Goal: Task Accomplishment & Management: Manage account settings

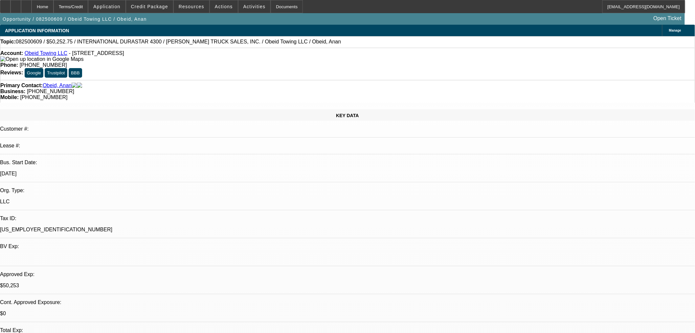
select select "0"
select select "2"
select select "0"
select select "6"
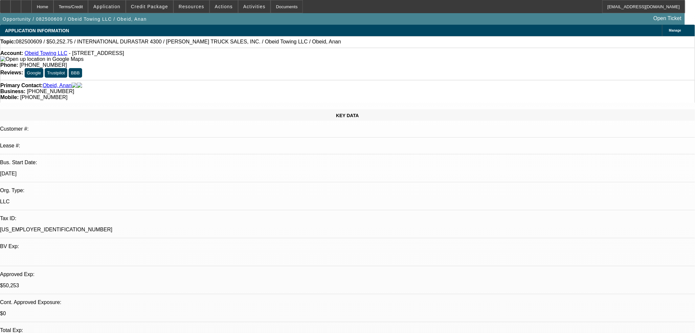
select select "0"
select select "2"
select select "0"
select select "6"
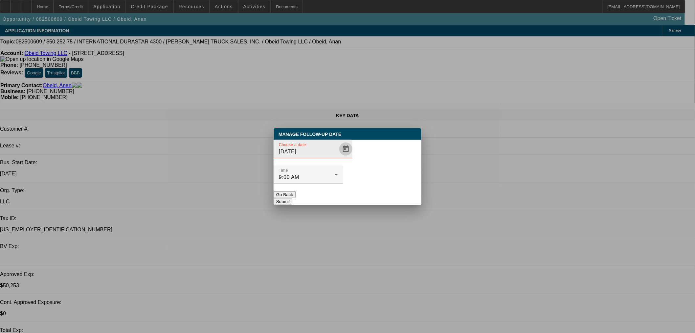
click at [338, 157] on span "Open calendar" at bounding box center [346, 149] width 16 height 16
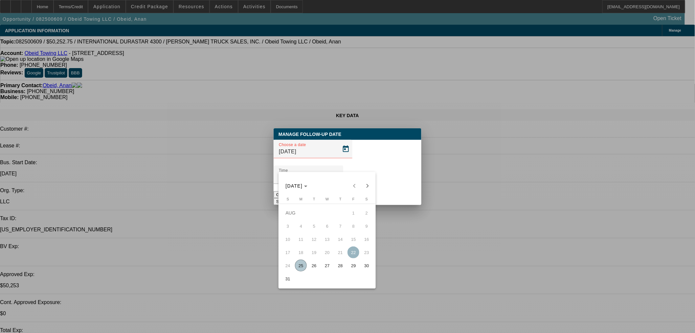
click at [315, 267] on span "26" at bounding box center [314, 265] width 12 height 12
type input "8/26/2025"
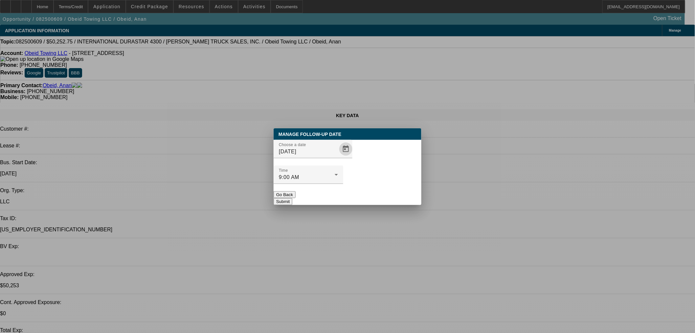
click at [292, 198] on button "Submit" at bounding box center [283, 201] width 19 height 7
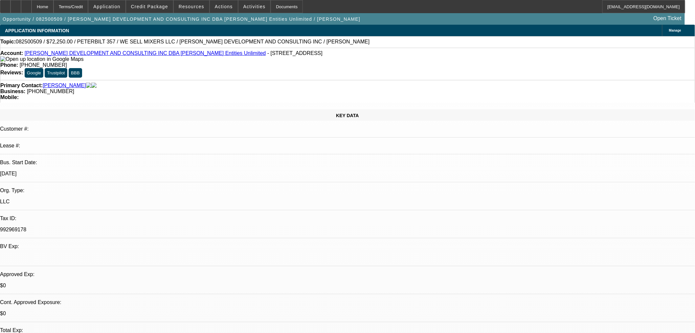
select select "0.15"
select select "2"
select select "0"
select select "6"
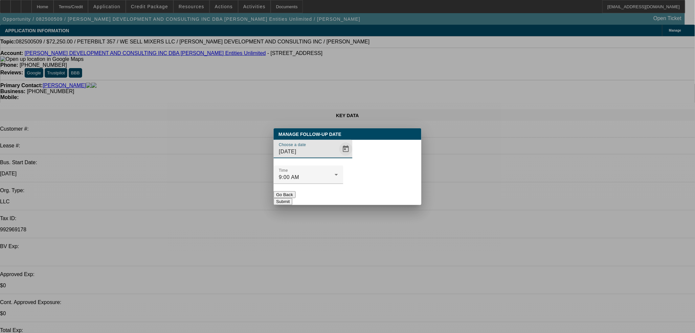
click at [338, 157] on span "Open calendar" at bounding box center [346, 149] width 16 height 16
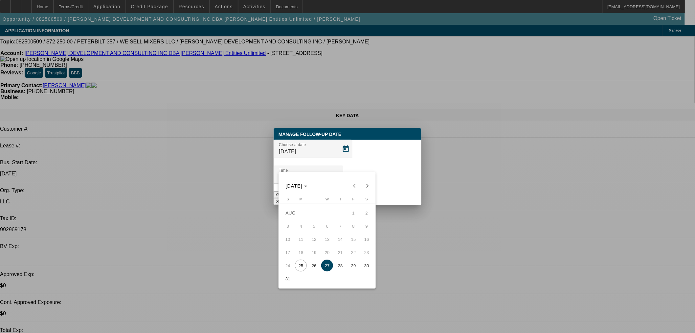
drag, startPoint x: 304, startPoint y: 269, endPoint x: 336, endPoint y: 243, distance: 41.6
click at [303, 269] on span "25" at bounding box center [301, 265] width 12 height 12
type input "8/25/2025"
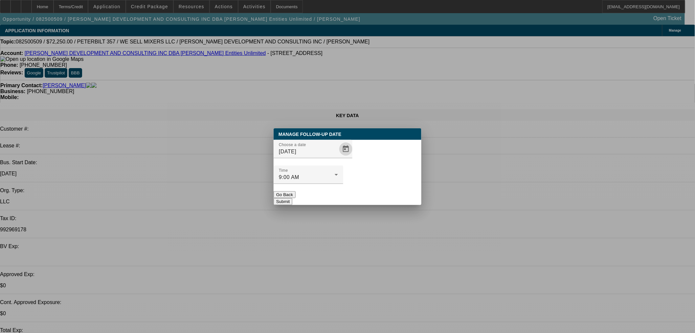
click at [292, 198] on button "Submit" at bounding box center [283, 201] width 19 height 7
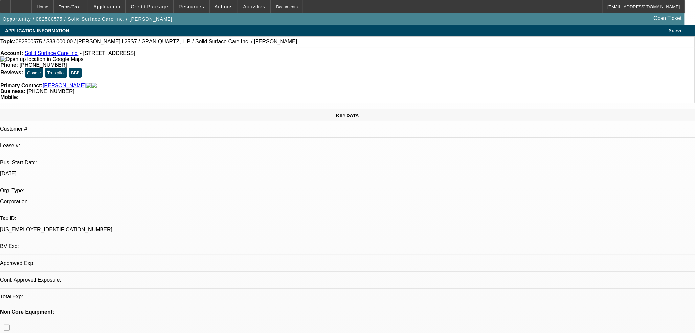
select select "0"
select select "2"
select select "0"
select select "6"
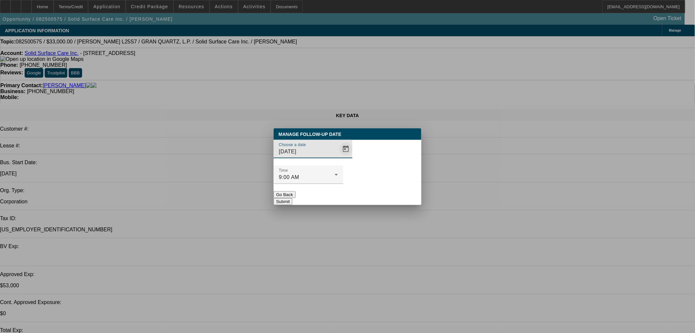
click at [338, 157] on span "Open calendar" at bounding box center [346, 149] width 16 height 16
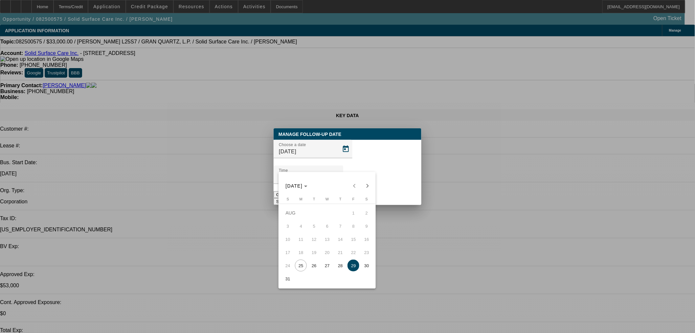
click at [300, 270] on span "25" at bounding box center [301, 265] width 12 height 12
type input "[DATE]"
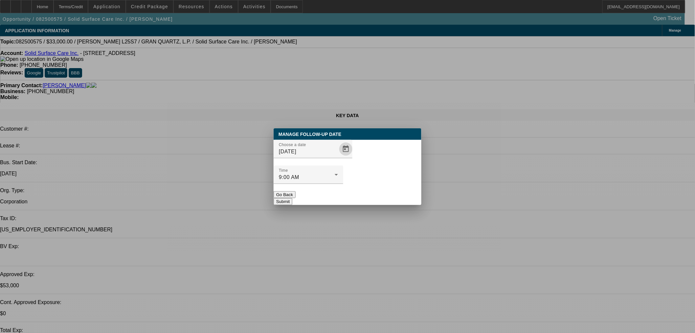
click at [292, 198] on button "Submit" at bounding box center [283, 201] width 19 height 7
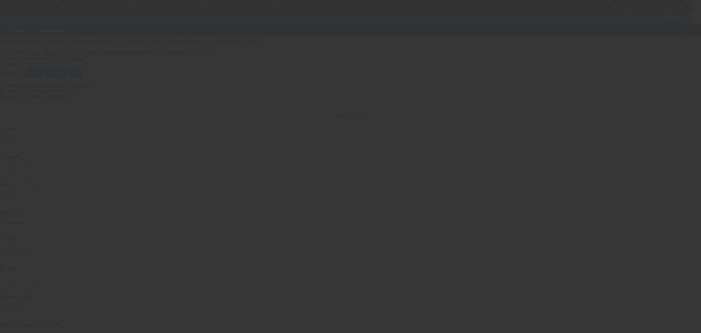
select select "0"
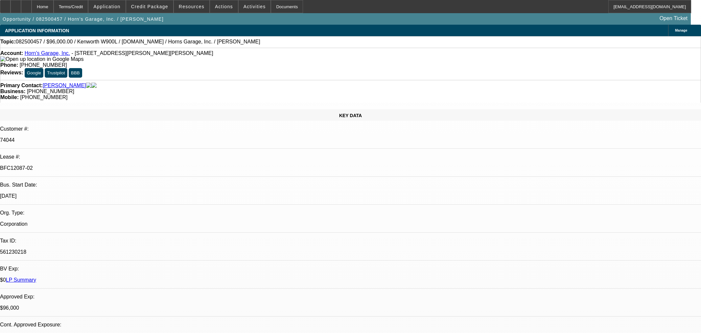
select select "2"
select select "0"
select select "6"
select select "0"
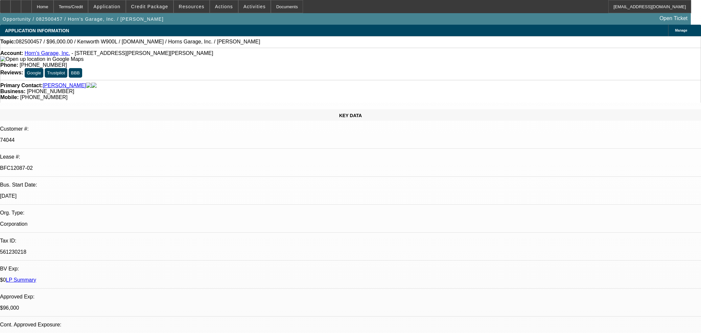
select select "2"
select select "0"
select select "6"
select select "0"
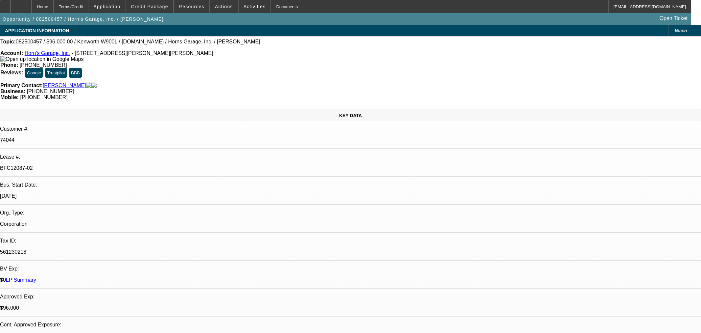
select select "2"
select select "0"
select select "6"
select select "0"
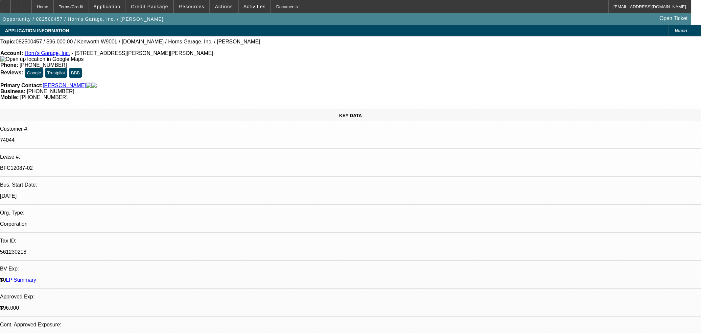
select select "0"
select select "6"
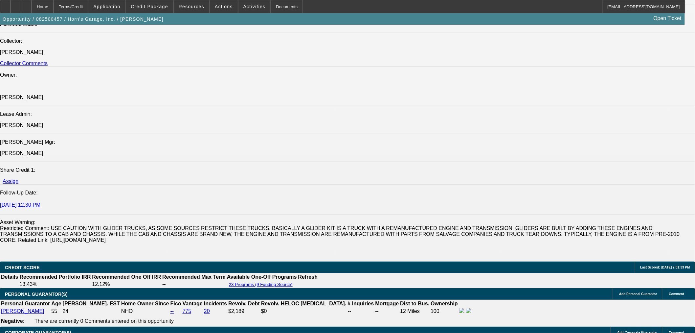
scroll to position [913, 0]
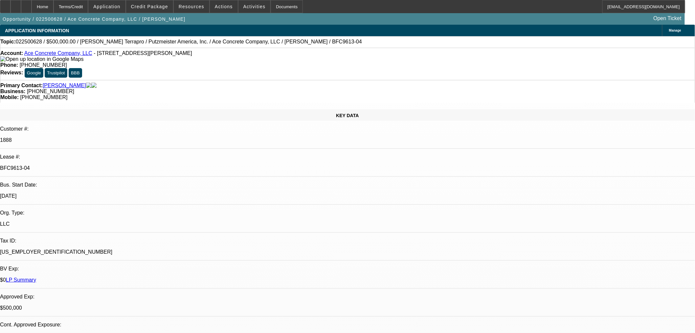
select select "0"
select select "3"
select select "0"
select select "6"
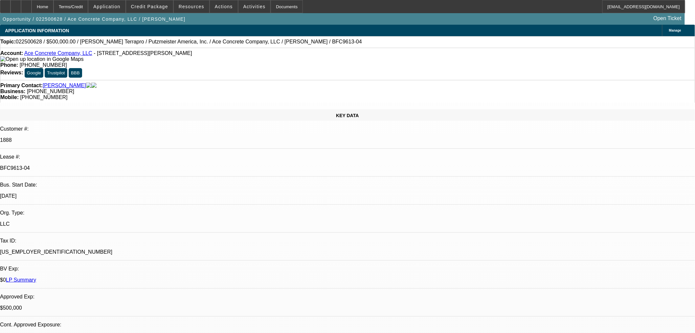
select select "0"
select select "3"
select select "0"
select select "6"
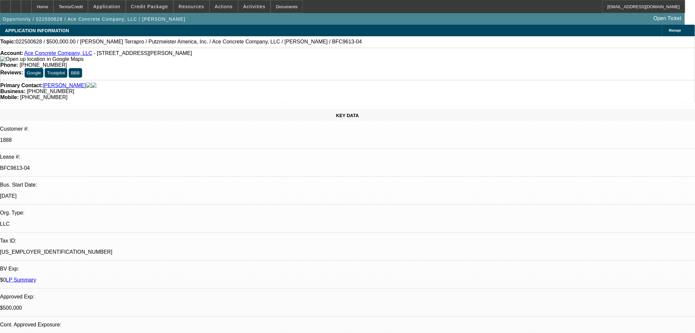
select select "0"
select select "2"
select select "0"
select select "6"
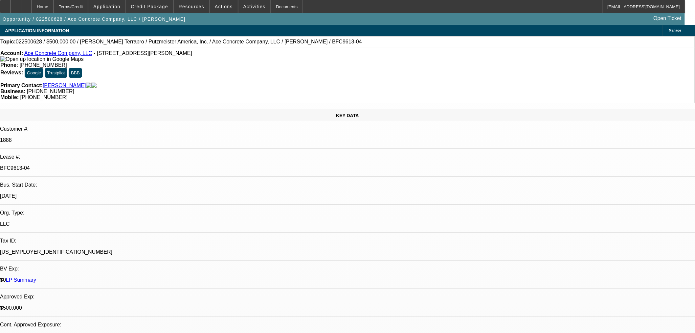
select select "0"
select select "2"
select select "0"
select select "6"
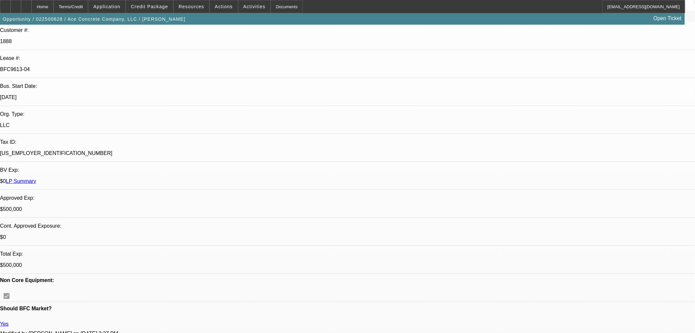
scroll to position [243, 0]
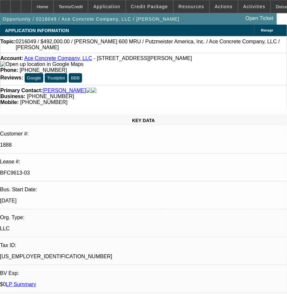
select select "0"
select select "6"
select select "0"
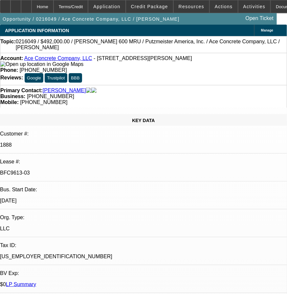
select select "0"
select select "6"
select select "0"
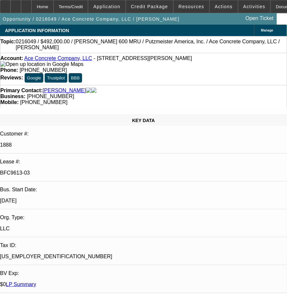
select select "0"
select select "6"
select select "0"
select select "2"
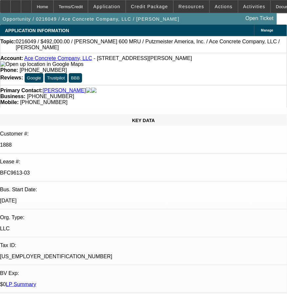
select select "0"
select select "2"
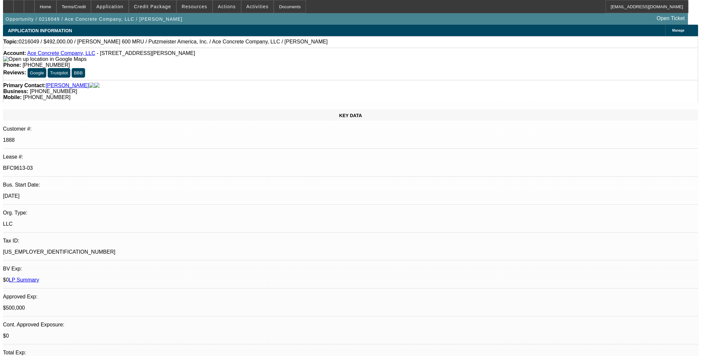
scroll to position [182, 0]
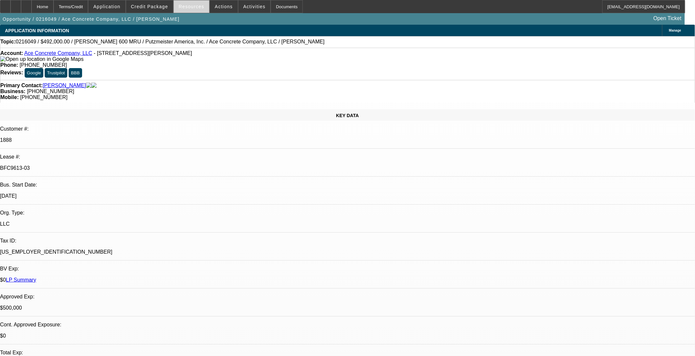
click at [188, 3] on span at bounding box center [191, 7] width 35 height 16
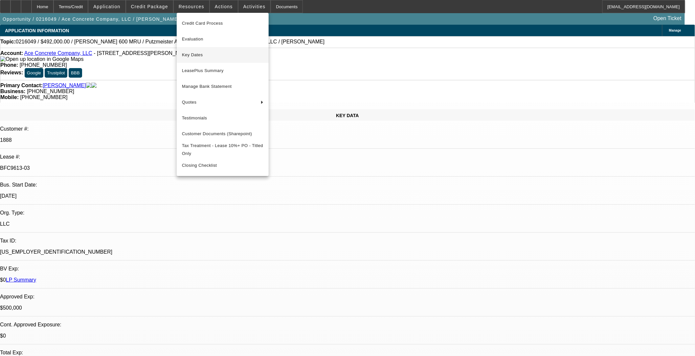
click at [196, 56] on span "Key Dates" at bounding box center [222, 55] width 81 height 8
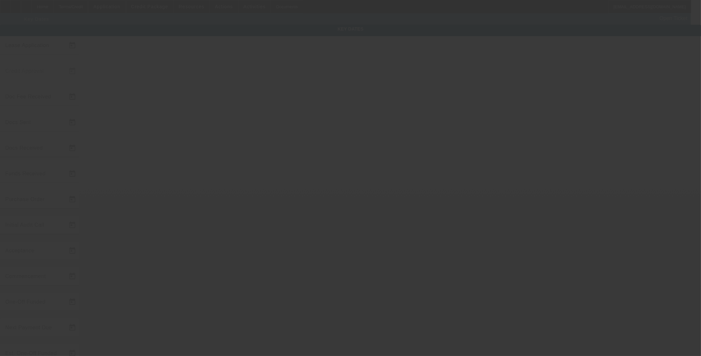
type input "[DATE]"
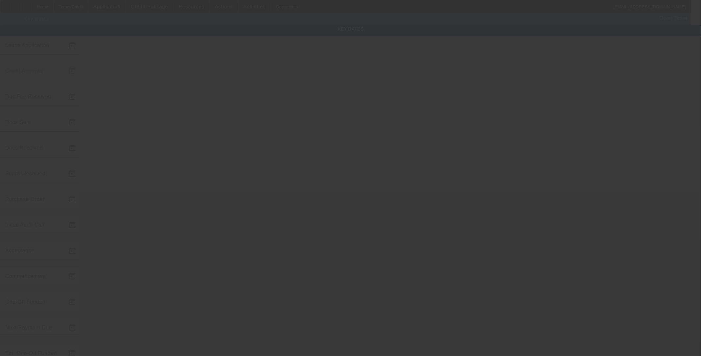
type input "[DATE]"
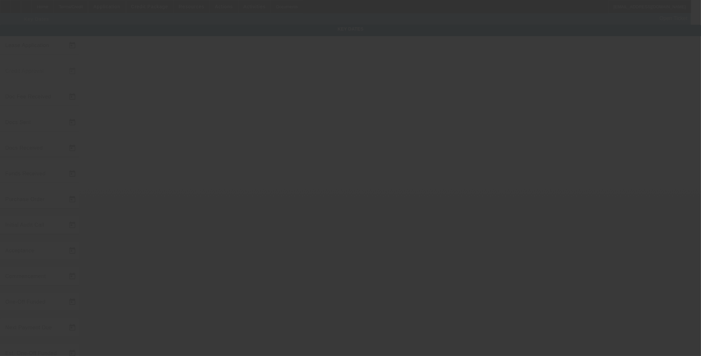
type input "[DATE]"
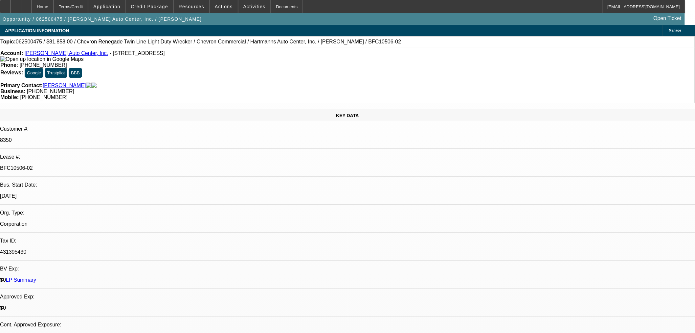
select select "0"
select select "2"
select select "0"
select select "6"
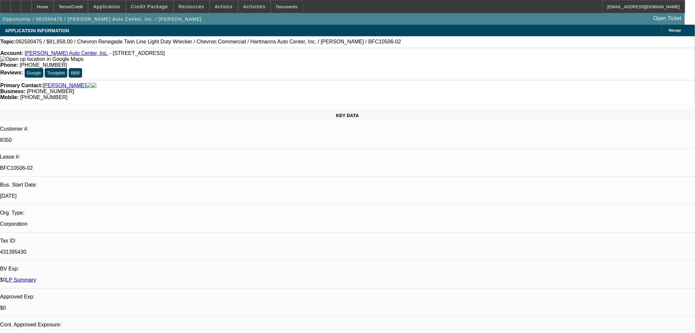
select select "0"
select select "2"
select select "0"
select select "6"
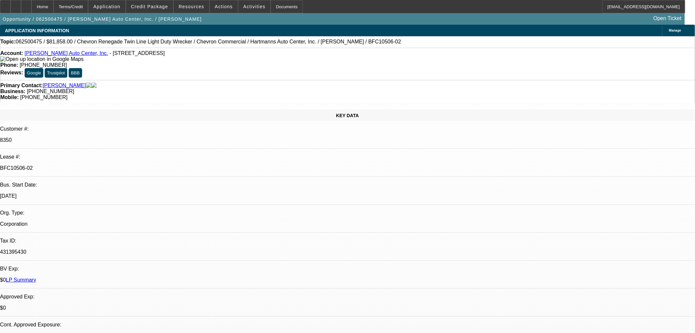
select select "0"
select select "2"
select select "0"
select select "6"
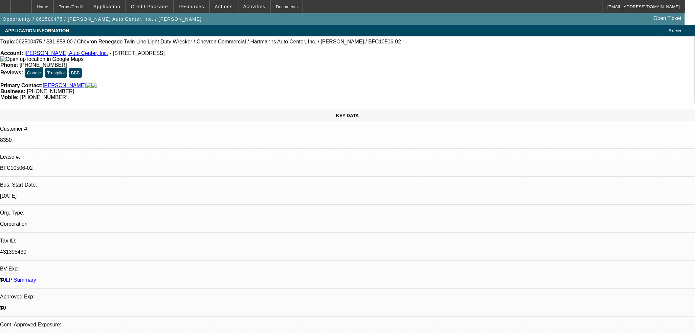
select select "0"
select select "2"
select select "0"
select select "6"
